Goal: Information Seeking & Learning: Compare options

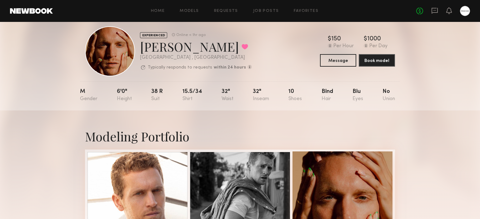
scroll to position [1, 0]
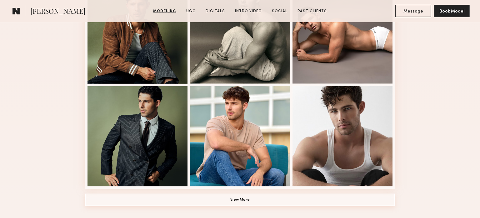
scroll to position [427, 0]
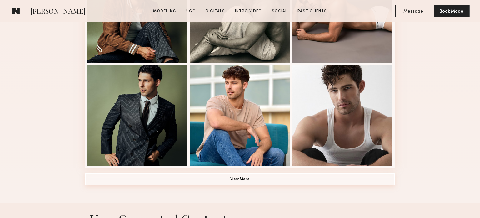
click at [254, 179] on button "View More" at bounding box center [240, 179] width 310 height 13
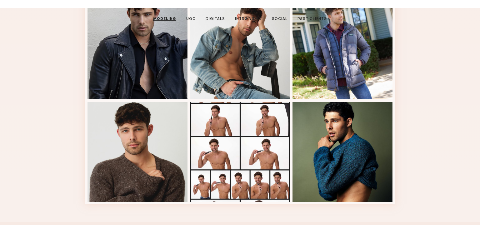
scroll to position [0, 0]
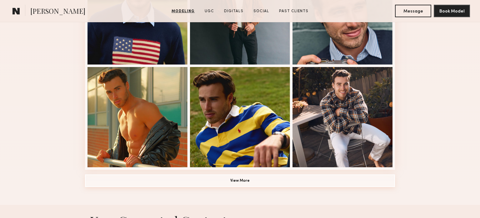
scroll to position [430, 0]
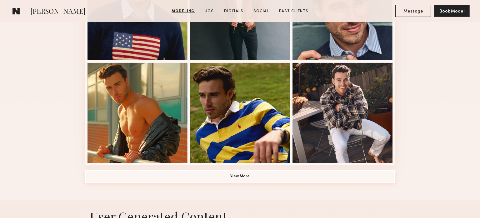
click at [232, 179] on button "View More" at bounding box center [240, 176] width 310 height 13
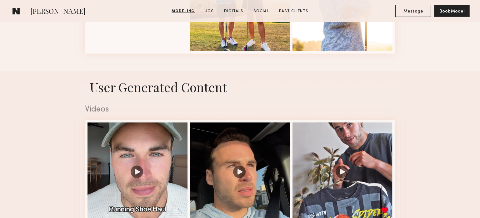
scroll to position [967, 0]
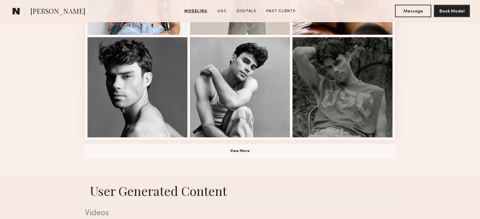
scroll to position [476, 0]
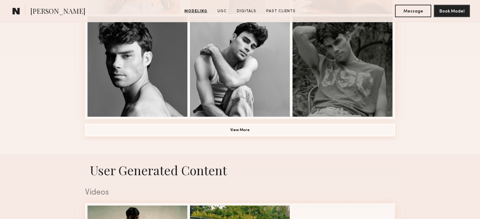
click at [277, 133] on button "View More" at bounding box center [240, 130] width 310 height 13
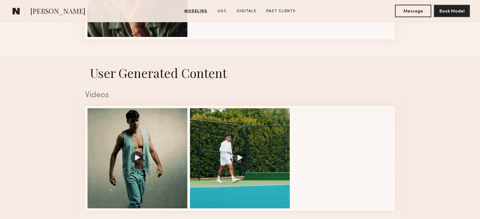
scroll to position [761, 0]
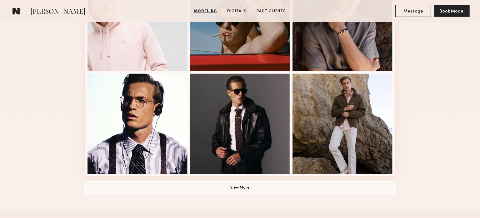
scroll to position [420, 0]
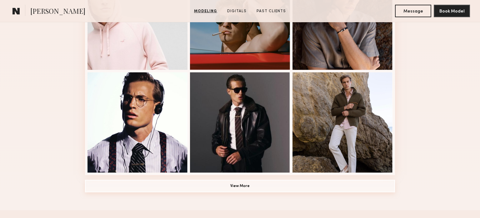
click at [252, 185] on button "View More" at bounding box center [240, 185] width 310 height 13
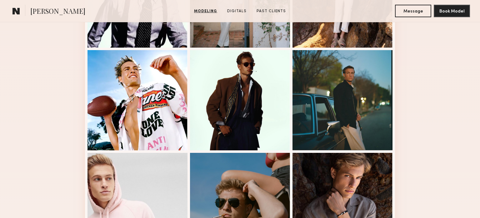
scroll to position [165, 0]
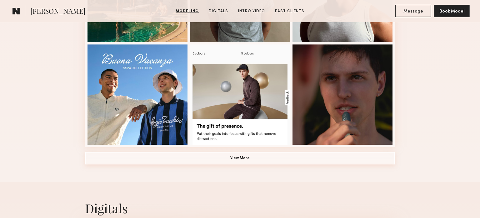
scroll to position [450, 0]
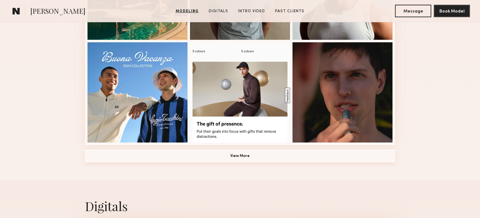
click at [224, 156] on button "View More" at bounding box center [240, 155] width 310 height 13
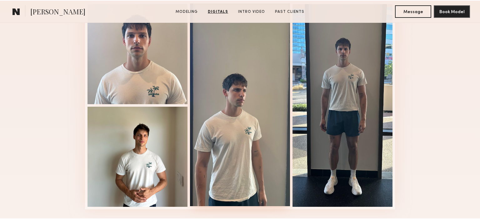
scroll to position [745, 0]
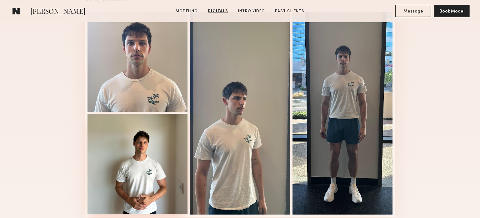
click at [148, 165] on div at bounding box center [138, 163] width 100 height 100
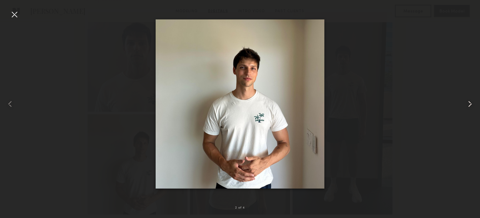
click at [473, 104] on common-icon at bounding box center [470, 104] width 10 height 10
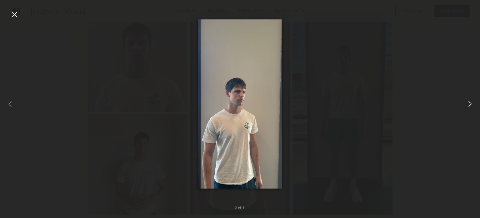
click at [469, 105] on common-icon at bounding box center [470, 104] width 10 height 10
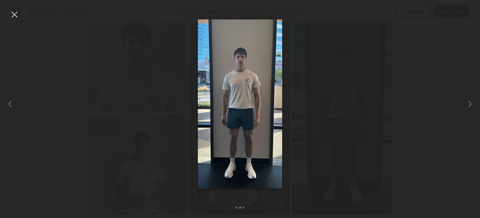
click at [16, 15] on div at bounding box center [14, 14] width 10 height 10
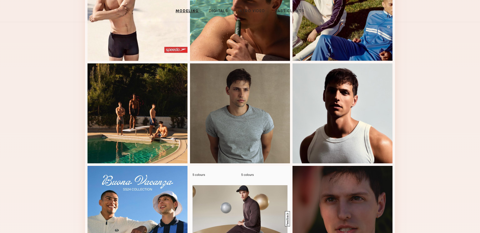
scroll to position [0, 0]
